Goal: Communication & Community: Share content

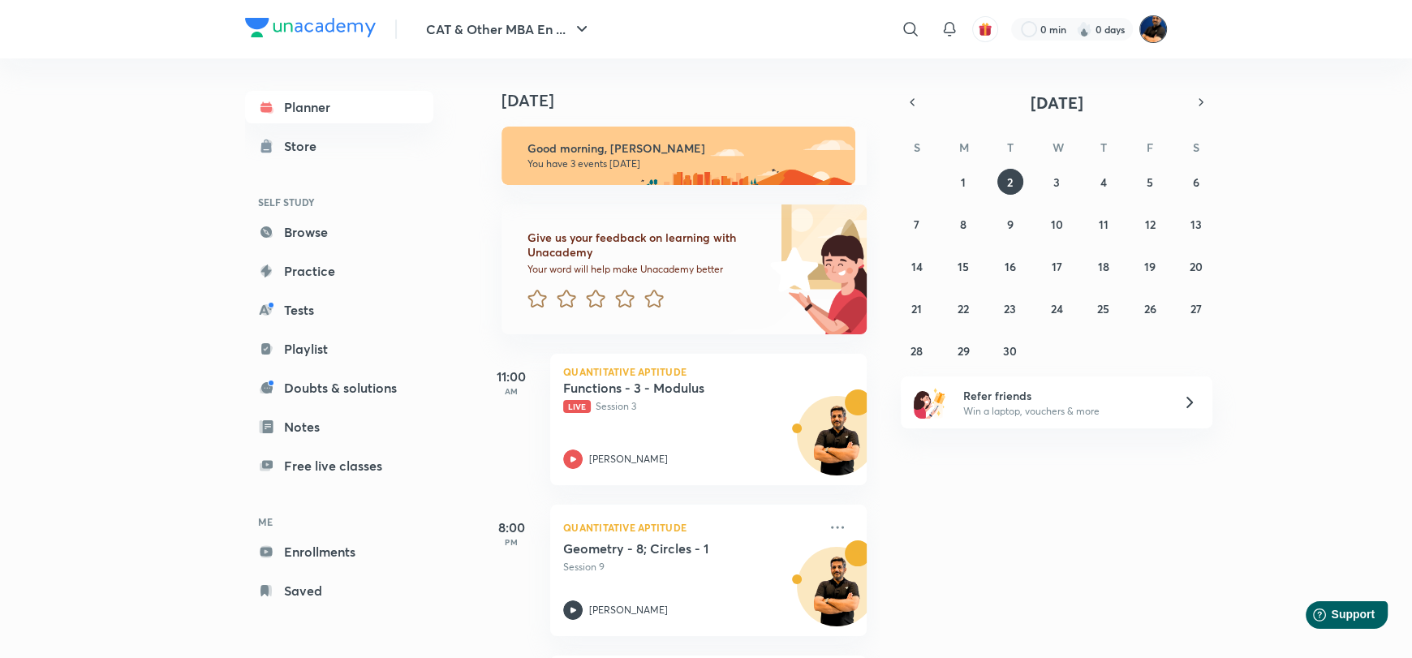
click at [1148, 31] on img at bounding box center [1154, 29] width 28 height 28
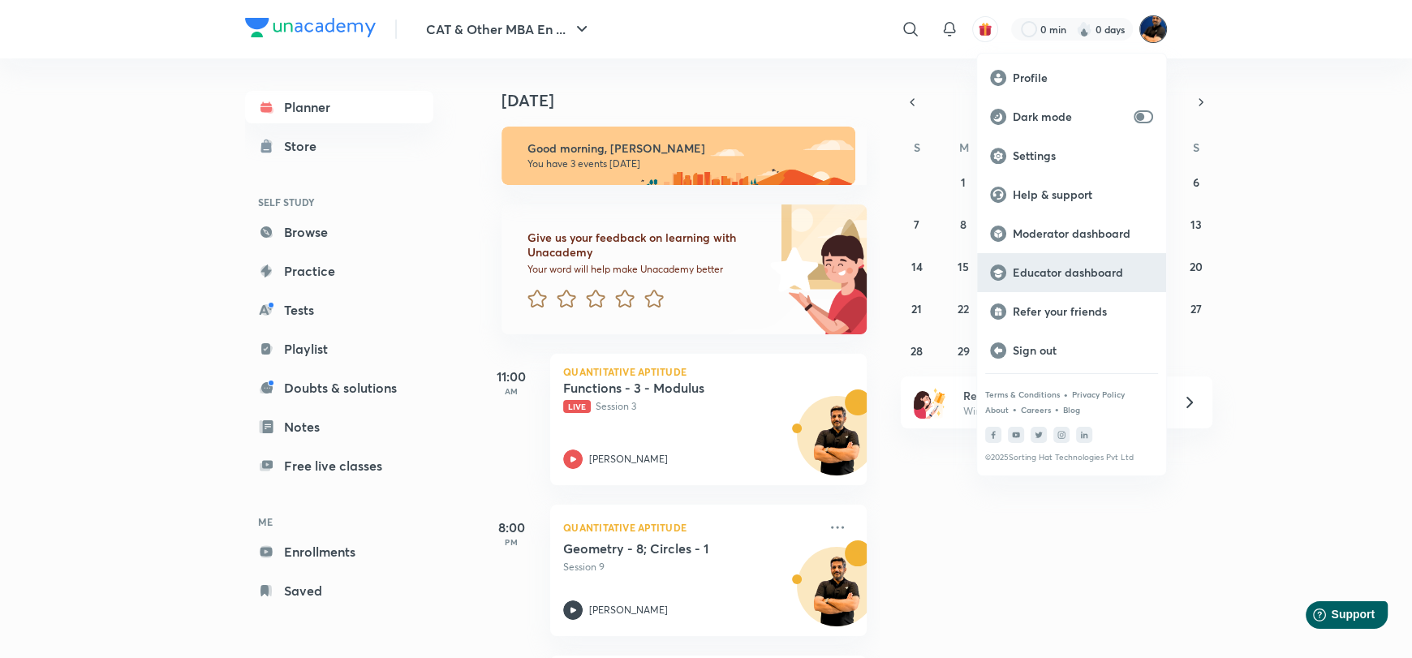
click at [1059, 269] on p "Educator dashboard" at bounding box center [1083, 272] width 140 height 15
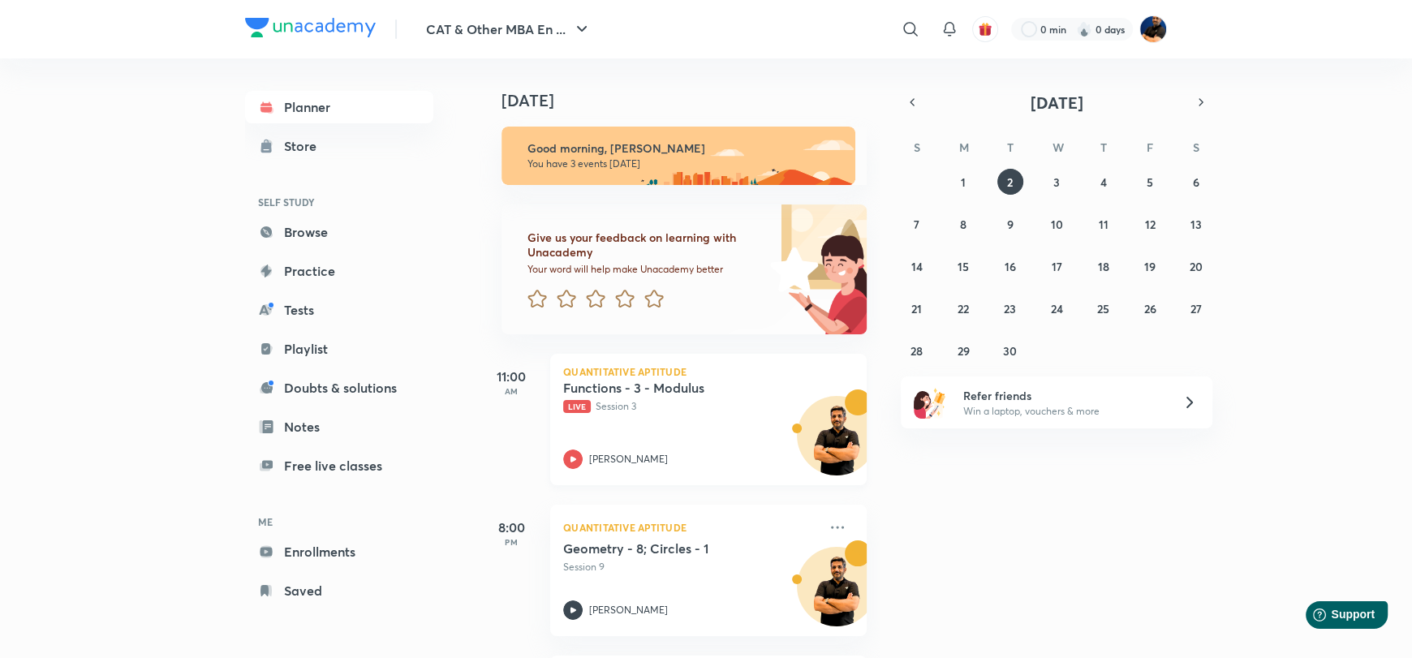
click at [687, 411] on p "Live Session 3" at bounding box center [690, 406] width 255 height 15
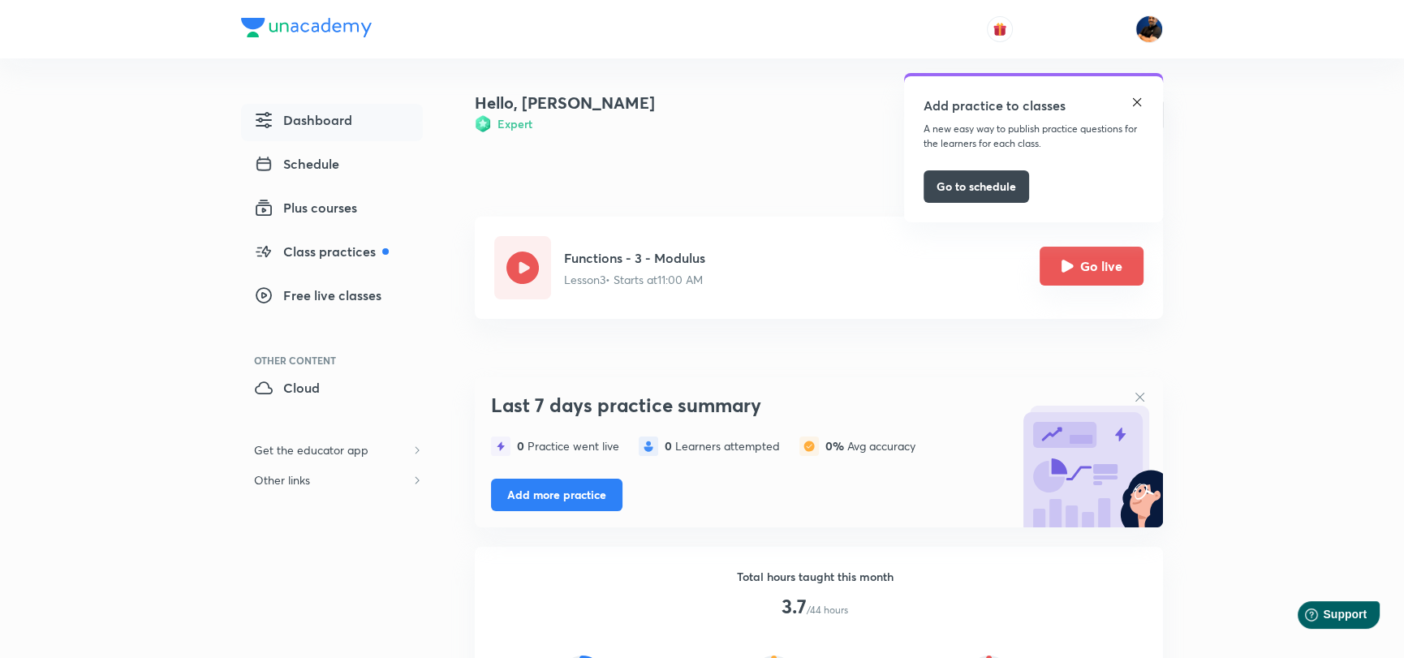
click at [1068, 271] on icon "Go live" at bounding box center [1067, 266] width 13 height 13
